Goal: Information Seeking & Learning: Compare options

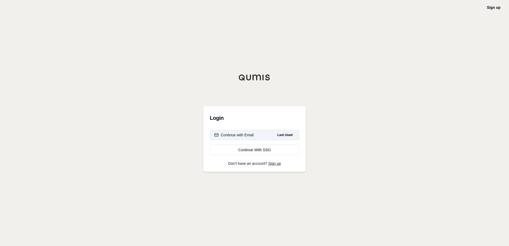
click at [248, 136] on div "Continue with Email" at bounding box center [233, 134] width 39 height 5
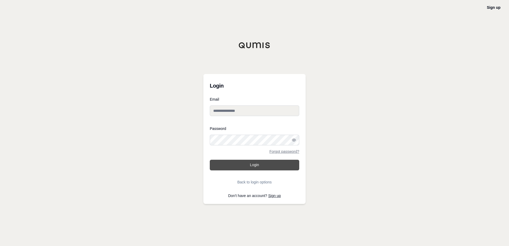
type input "**********"
click at [259, 164] on button "Login" at bounding box center [254, 165] width 89 height 11
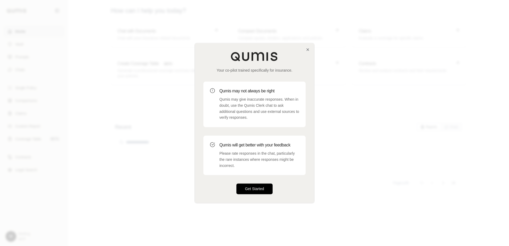
click at [265, 191] on button "Get Started" at bounding box center [254, 189] width 36 height 11
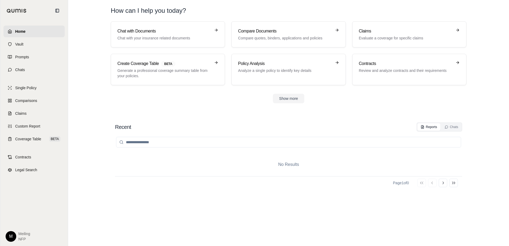
click at [192, 103] on div "Show more" at bounding box center [289, 99] width 356 height 10
click at [30, 88] on span "Single Policy" at bounding box center [25, 87] width 21 height 5
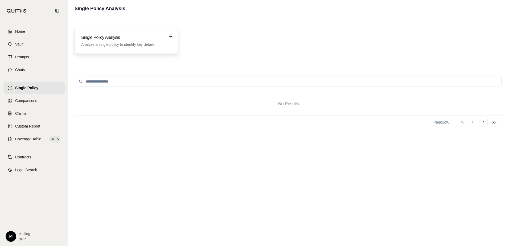
click at [114, 40] on h3 "Single Policy Analysis" at bounding box center [122, 37] width 83 height 6
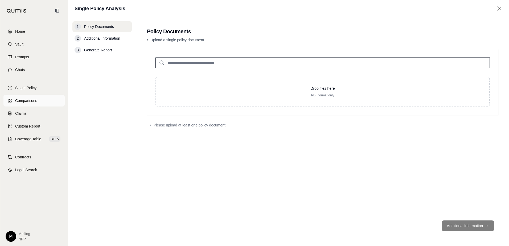
click at [42, 102] on link "Comparisons" at bounding box center [33, 101] width 61 height 12
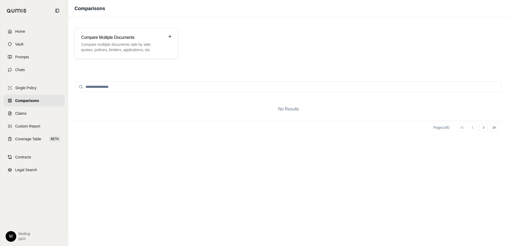
click at [32, 101] on span "Comparisons" at bounding box center [27, 100] width 24 height 5
click at [92, 47] on p "Compare multiple documents side by side: quotes, policies, binders, application…" at bounding box center [122, 47] width 83 height 11
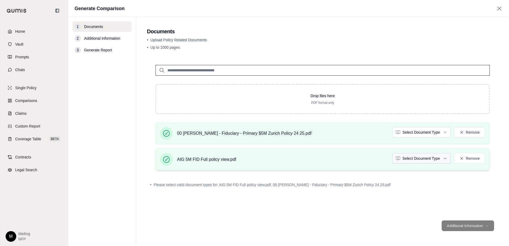
click at [427, 161] on html "Home Vault Prompts Chats Single Policy Comparisons Claims Custom Report Coverag…" at bounding box center [254, 123] width 509 height 246
click at [438, 135] on html "Home Vault Prompts Chats Single Policy Comparisons Claims Custom Report Coverag…" at bounding box center [254, 123] width 509 height 246
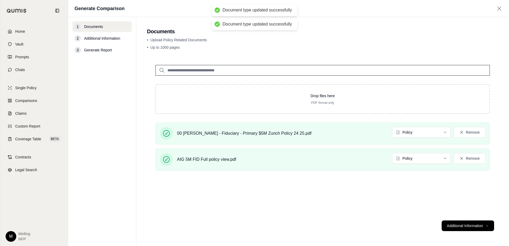
click at [478, 227] on button "Additional Information →" at bounding box center [468, 225] width 52 height 11
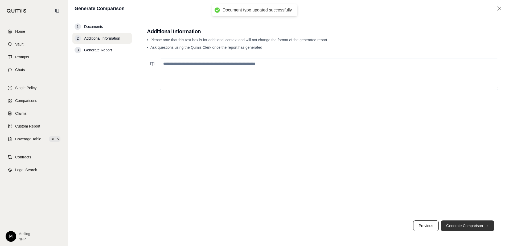
click at [480, 227] on button "Generate Comparison →" at bounding box center [467, 225] width 53 height 11
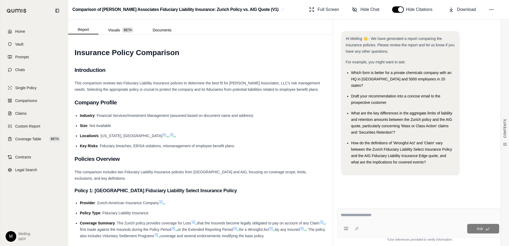
click at [376, 212] on textarea at bounding box center [420, 215] width 158 height 6
type textarea "**********"
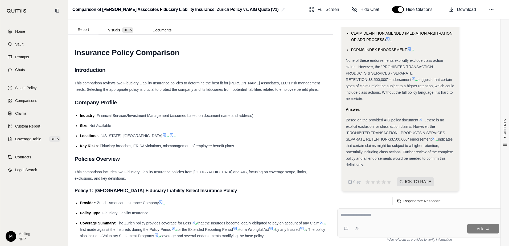
click at [390, 219] on div at bounding box center [420, 216] width 158 height 8
click at [382, 217] on textarea at bounding box center [420, 215] width 158 height 6
type textarea "**********"
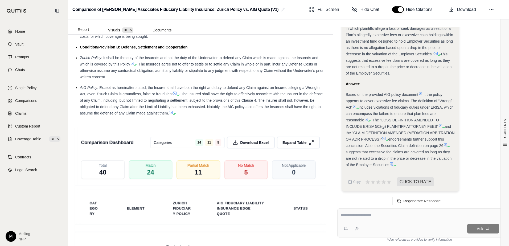
scroll to position [986, 0]
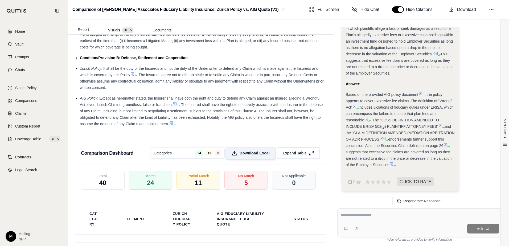
click at [259, 156] on span "Download Excel" at bounding box center [255, 153] width 30 height 6
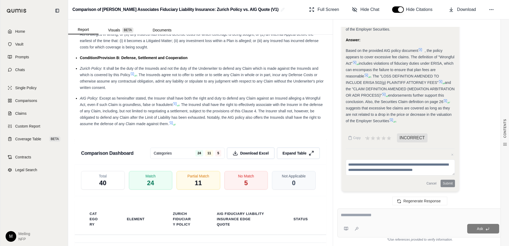
scroll to position [0, 0]
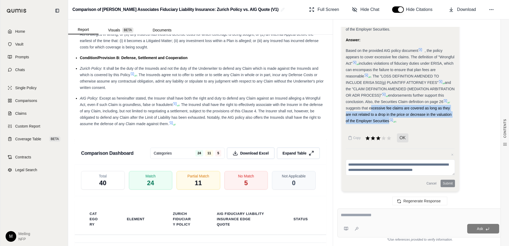
drag, startPoint x: 368, startPoint y: 108, endPoint x: 387, endPoint y: 120, distance: 21.9
click at [387, 120] on span "suggests that excessive fee claims are covered as long as they are not related …" at bounding box center [399, 114] width 106 height 17
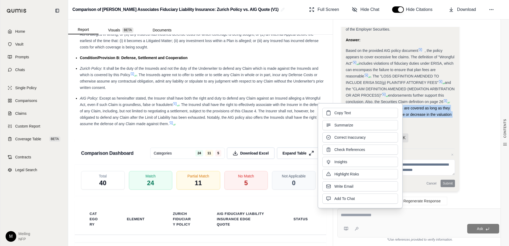
drag, startPoint x: 387, startPoint y: 120, endPoint x: 367, endPoint y: 115, distance: 20.5
click at [362, 115] on button "Copy Text" at bounding box center [360, 113] width 76 height 10
